Goal: Information Seeking & Learning: Check status

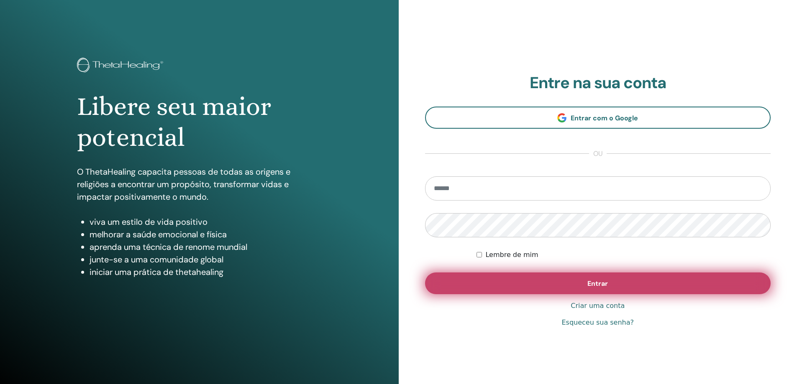
type input "**********"
click at [604, 284] on font "Entrar" at bounding box center [597, 283] width 20 height 9
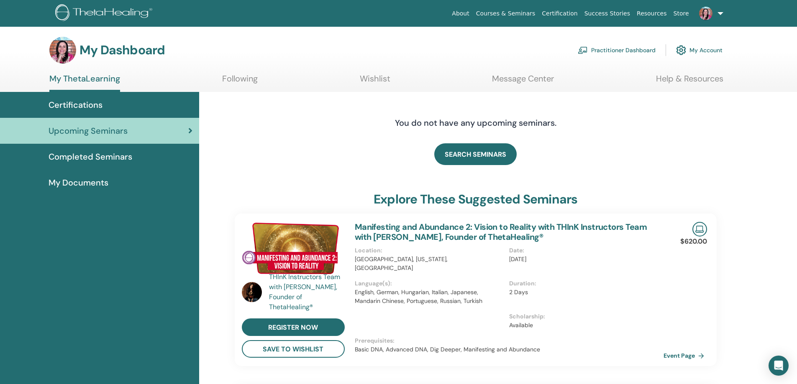
click at [85, 106] on span "Certifications" at bounding box center [76, 105] width 54 height 13
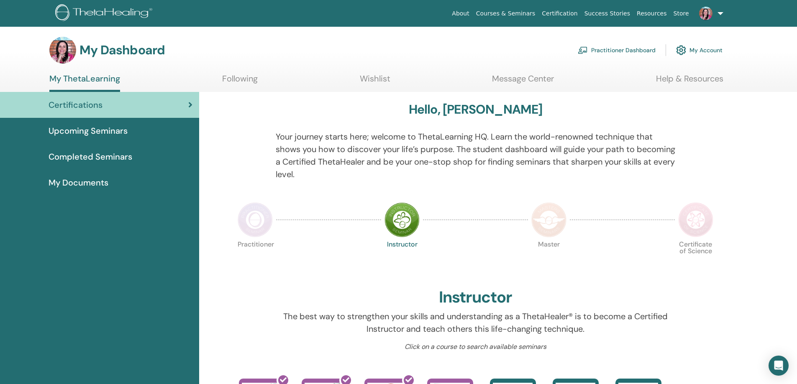
click at [105, 158] on span "Completed Seminars" at bounding box center [91, 157] width 84 height 13
